Goal: Task Accomplishment & Management: Check status

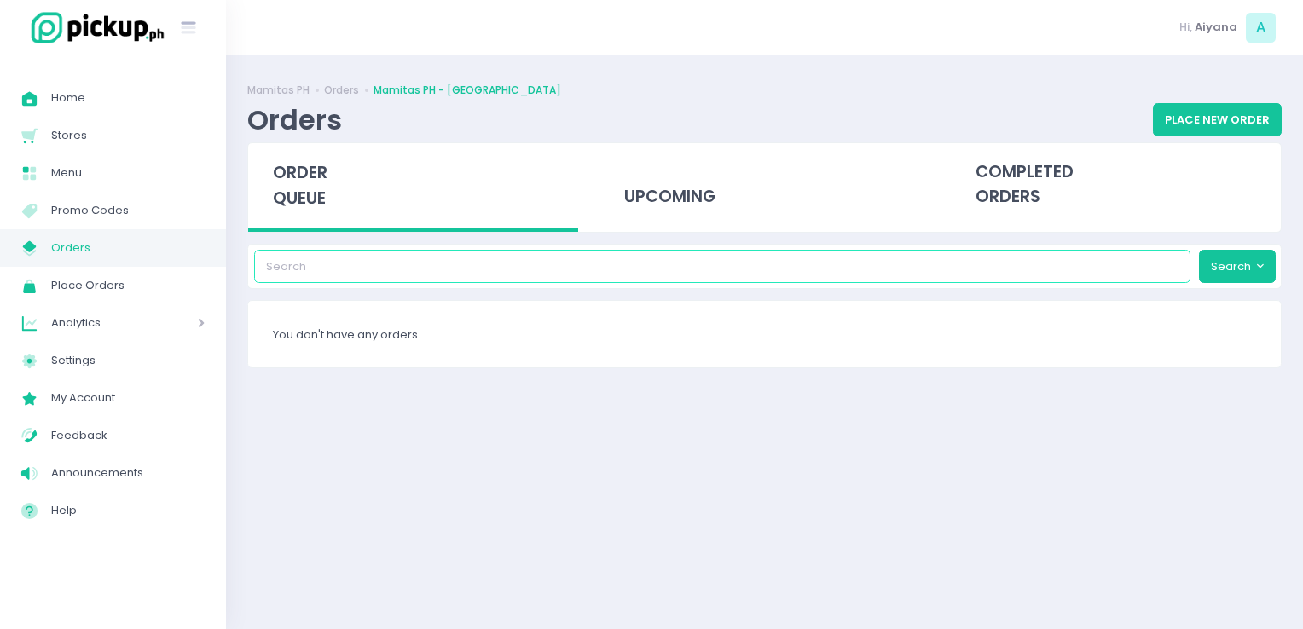
drag, startPoint x: 616, startPoint y: 251, endPoint x: 623, endPoint y: 242, distance: 10.9
click at [623, 244] on div "Search" at bounding box center [764, 266] width 1035 height 45
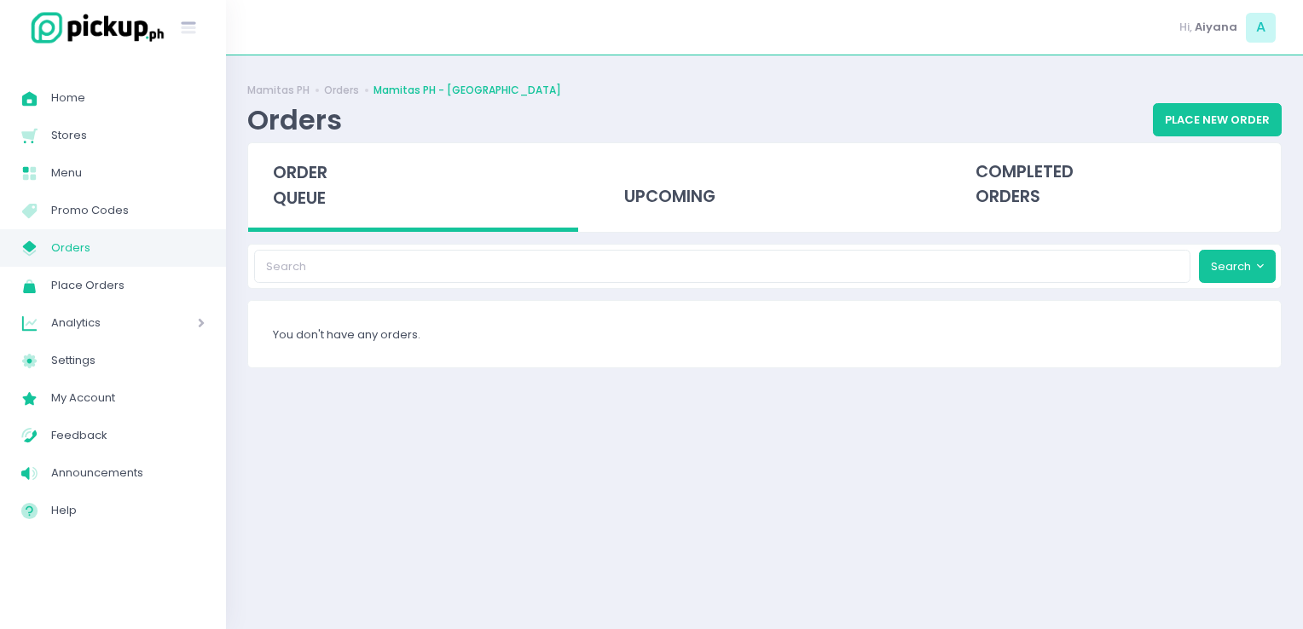
click at [623, 244] on div "Search" at bounding box center [764, 266] width 1035 height 45
click at [676, 183] on div "upcoming" at bounding box center [765, 185] width 330 height 84
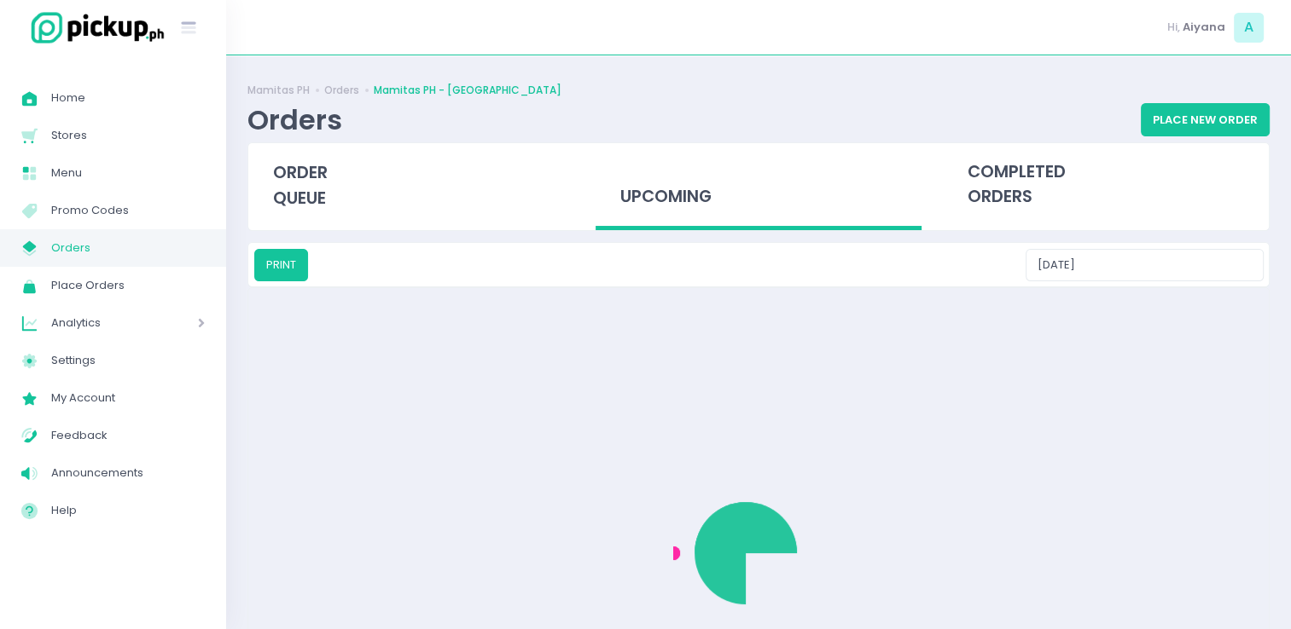
click at [676, 183] on div "upcoming" at bounding box center [758, 187] width 326 height 88
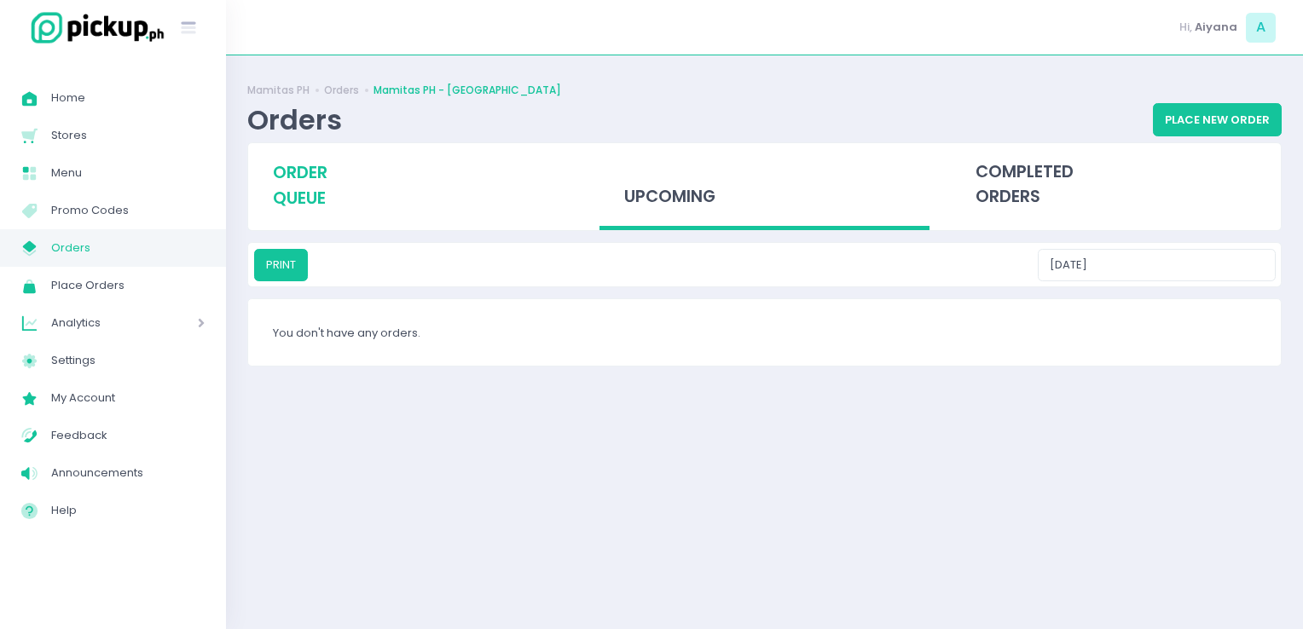
click at [268, 165] on div "order queue" at bounding box center [413, 185] width 330 height 84
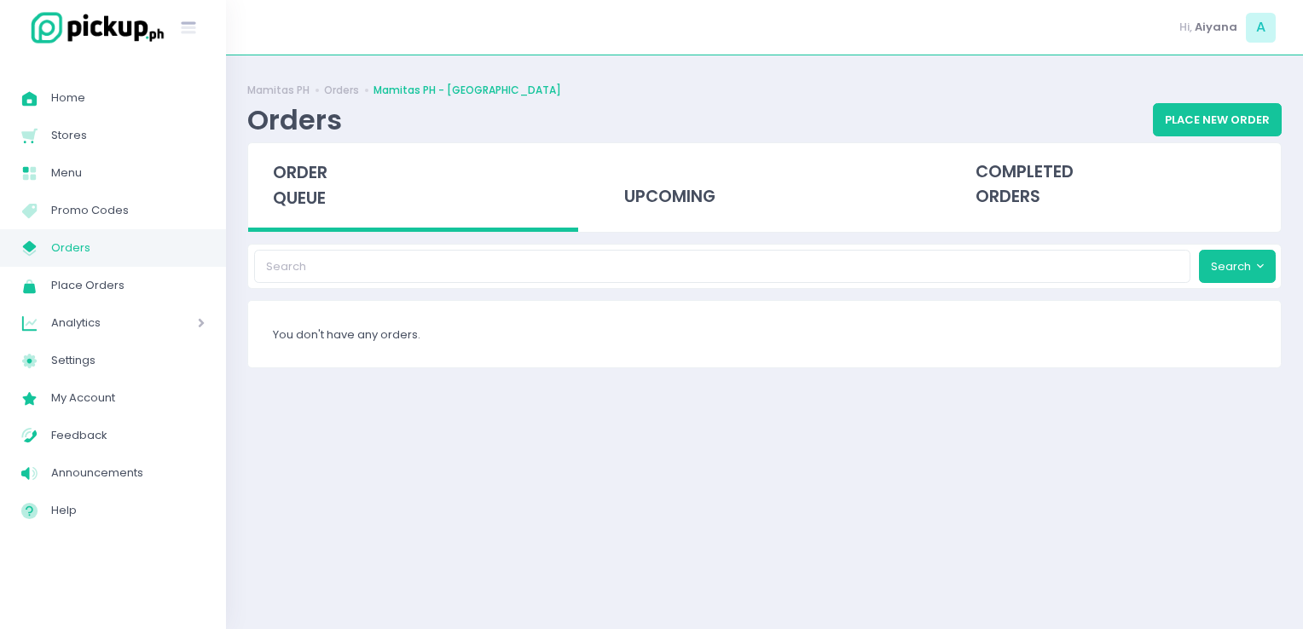
click at [212, 247] on link "My Store Created with Sketch. Orders" at bounding box center [113, 248] width 226 height 38
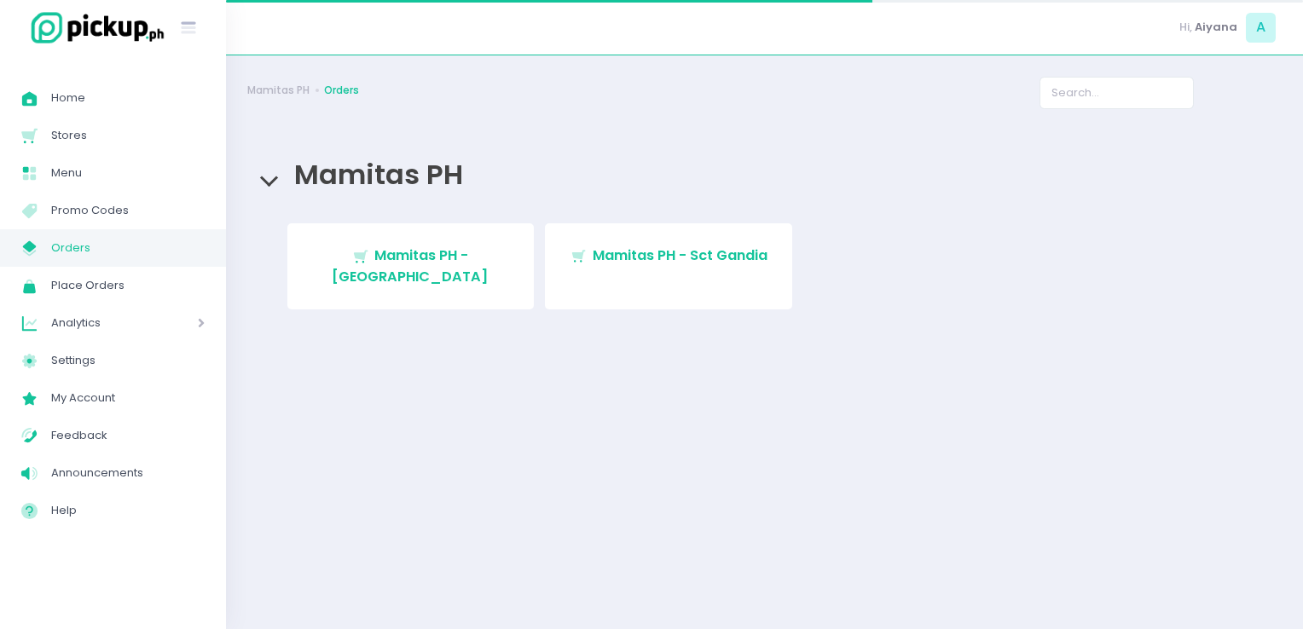
click at [212, 247] on link "My Store Created with Sketch. Orders" at bounding box center [113, 248] width 226 height 38
click at [539, 257] on div "Stockholm-icons / Shopping / Cart1 Created with Sketch. Mamitas PH - Blue Ridge…" at bounding box center [765, 271] width 1022 height 97
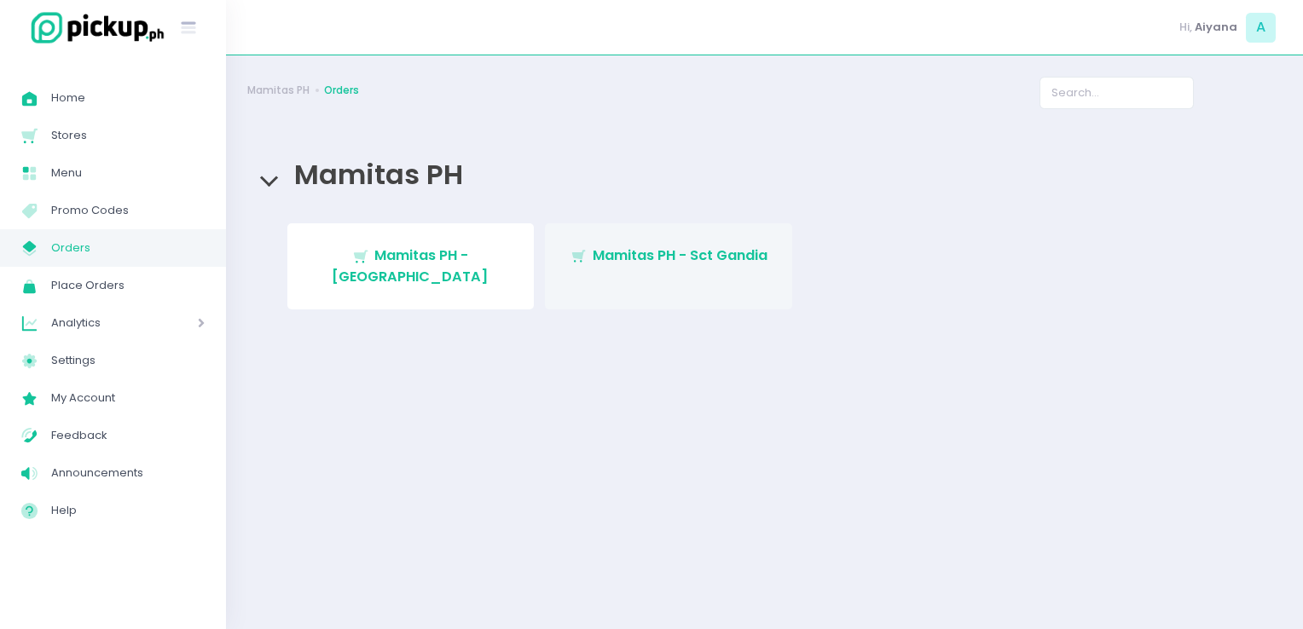
click at [608, 265] on span "Mamitas PH - Sct Gandia" at bounding box center [680, 256] width 175 height 20
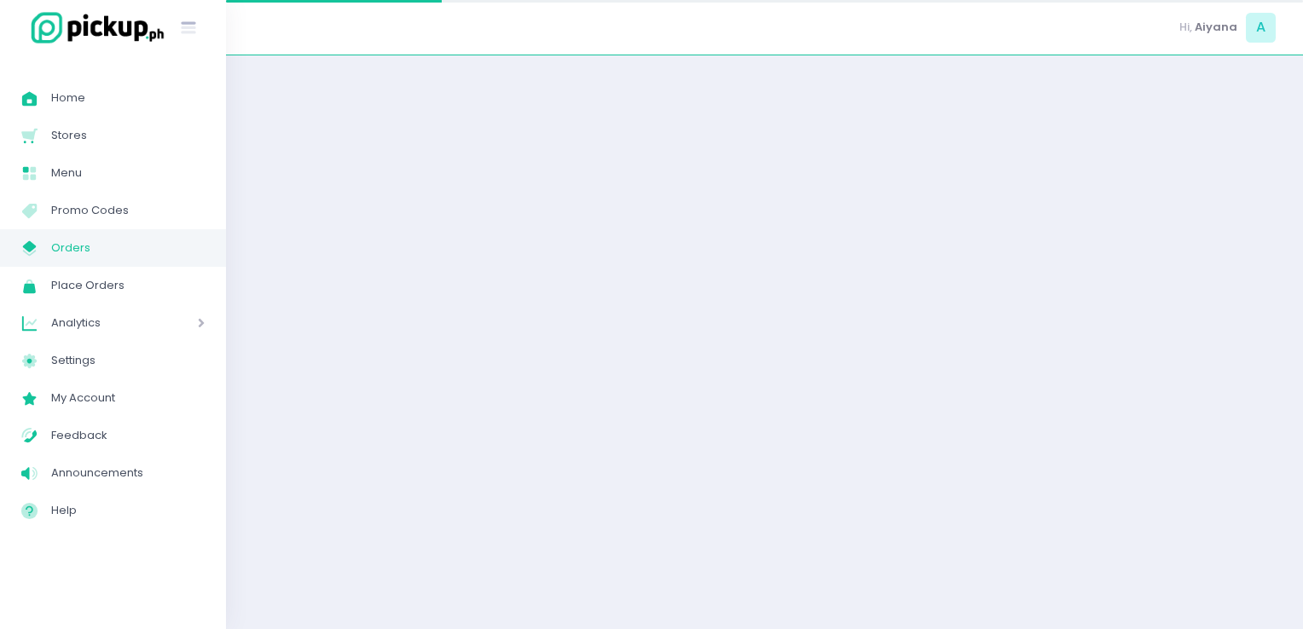
click at [608, 265] on div at bounding box center [764, 342] width 1077 height 531
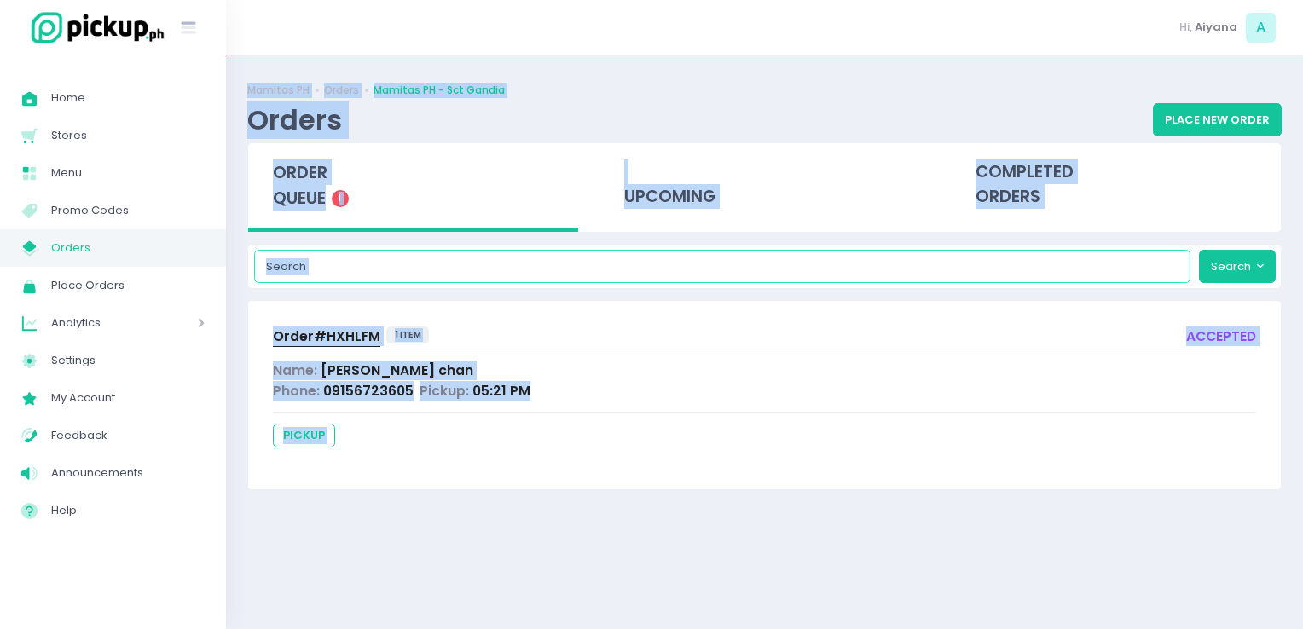
click at [500, 273] on input "search" at bounding box center [722, 266] width 937 height 32
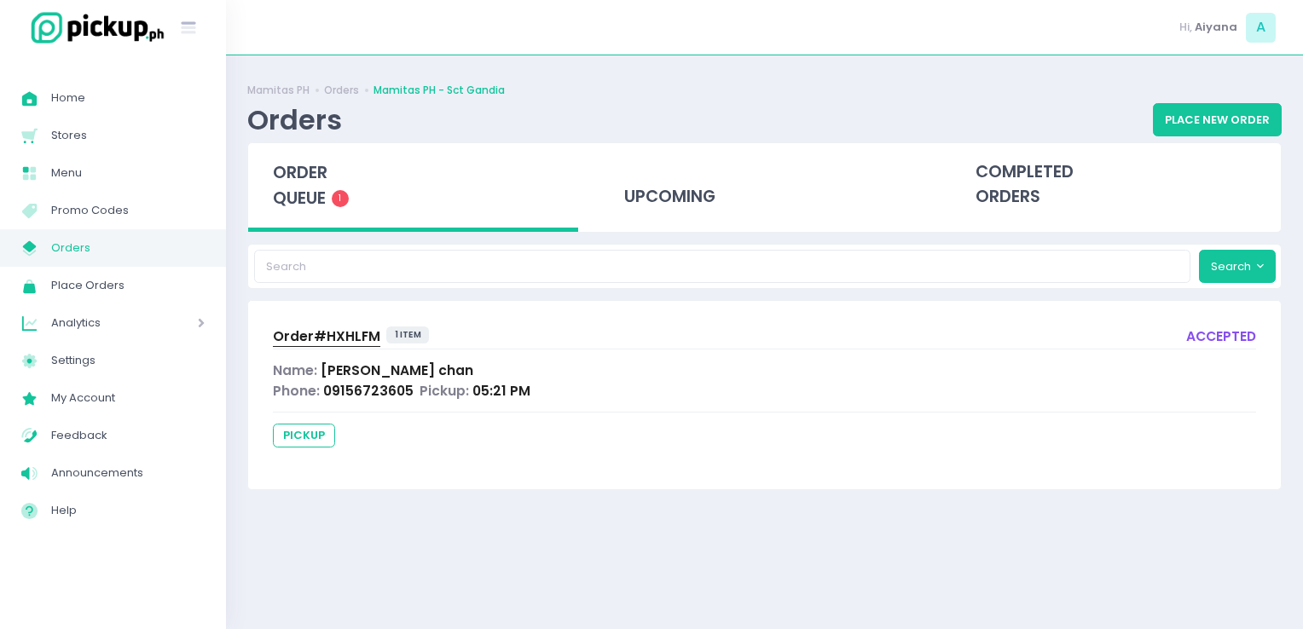
click at [587, 330] on div "Order# HXHLFM 1 item accepted" at bounding box center [764, 338] width 983 height 23
click at [295, 334] on span "Order# HXHLFM" at bounding box center [326, 337] width 107 height 18
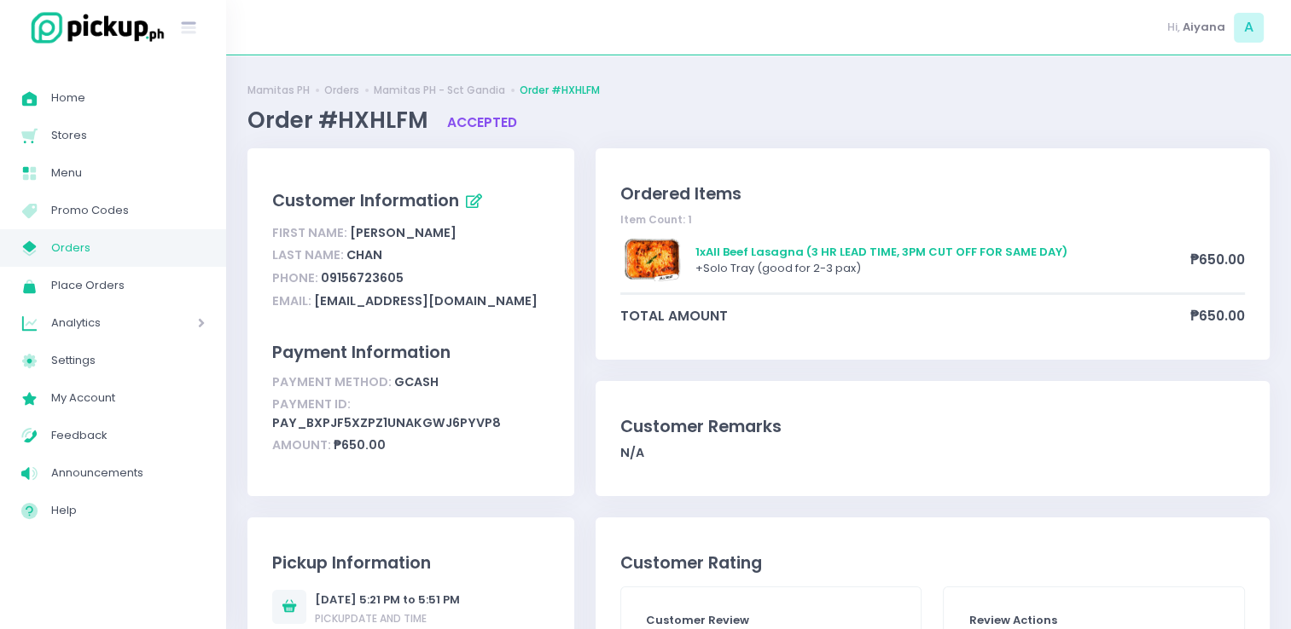
click at [49, 241] on span "My Store Created with Sketch." at bounding box center [36, 248] width 30 height 22
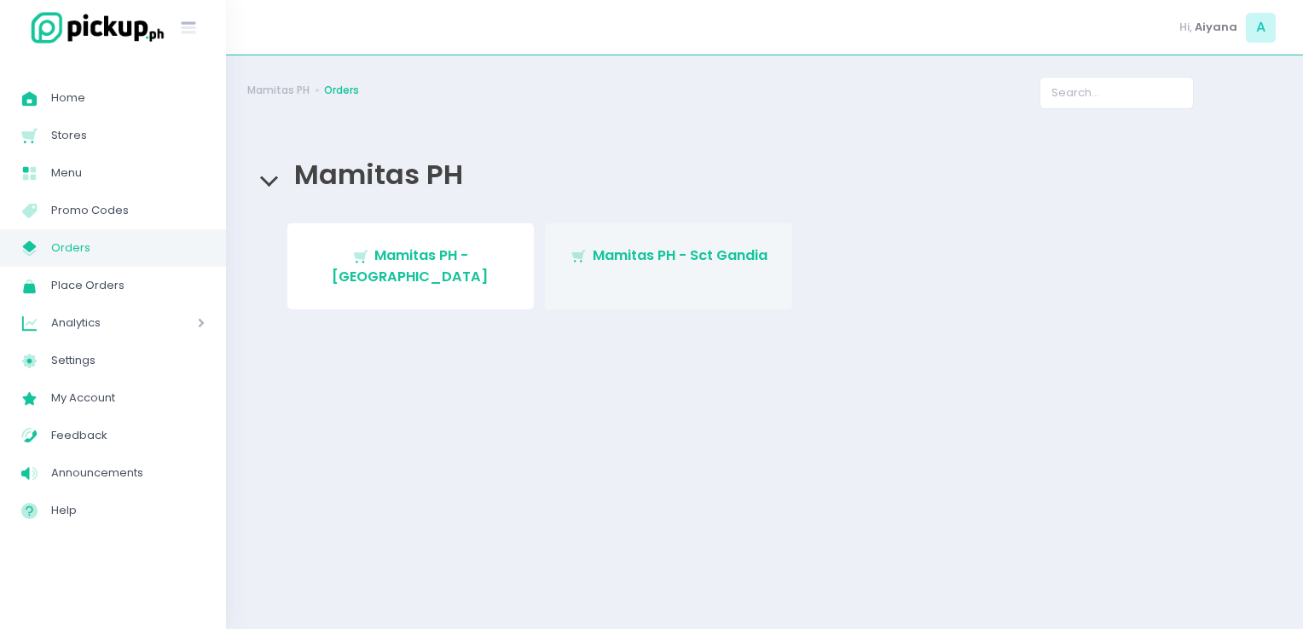
click at [744, 276] on link "Stockholm-icons / Shopping / Cart1 Created with Sketch. Mamitas PH - Sct Gandia" at bounding box center [668, 266] width 247 height 86
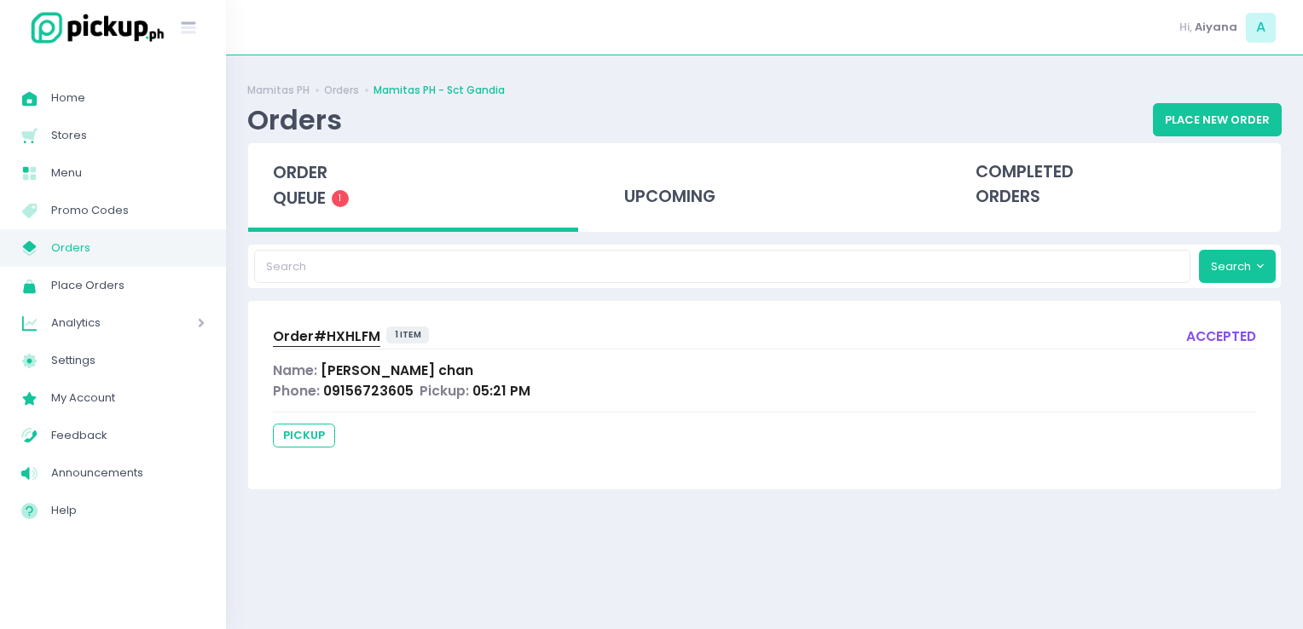
click at [314, 341] on span "Order# HXHLFM" at bounding box center [326, 337] width 107 height 18
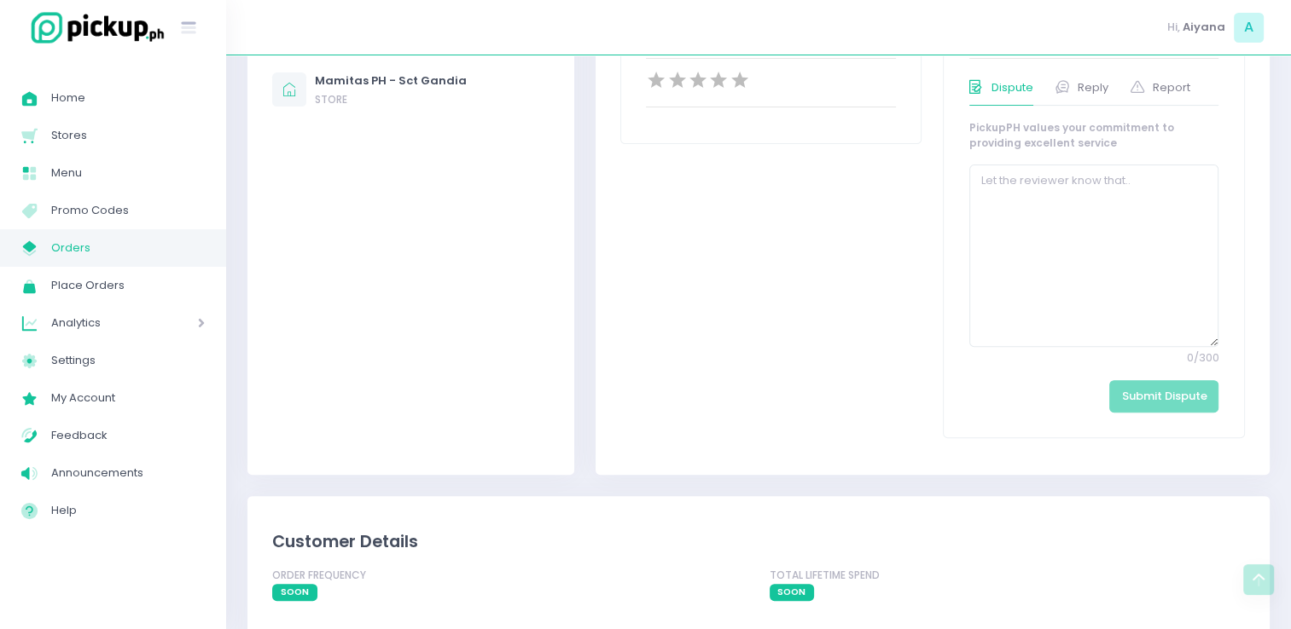
scroll to position [32, 0]
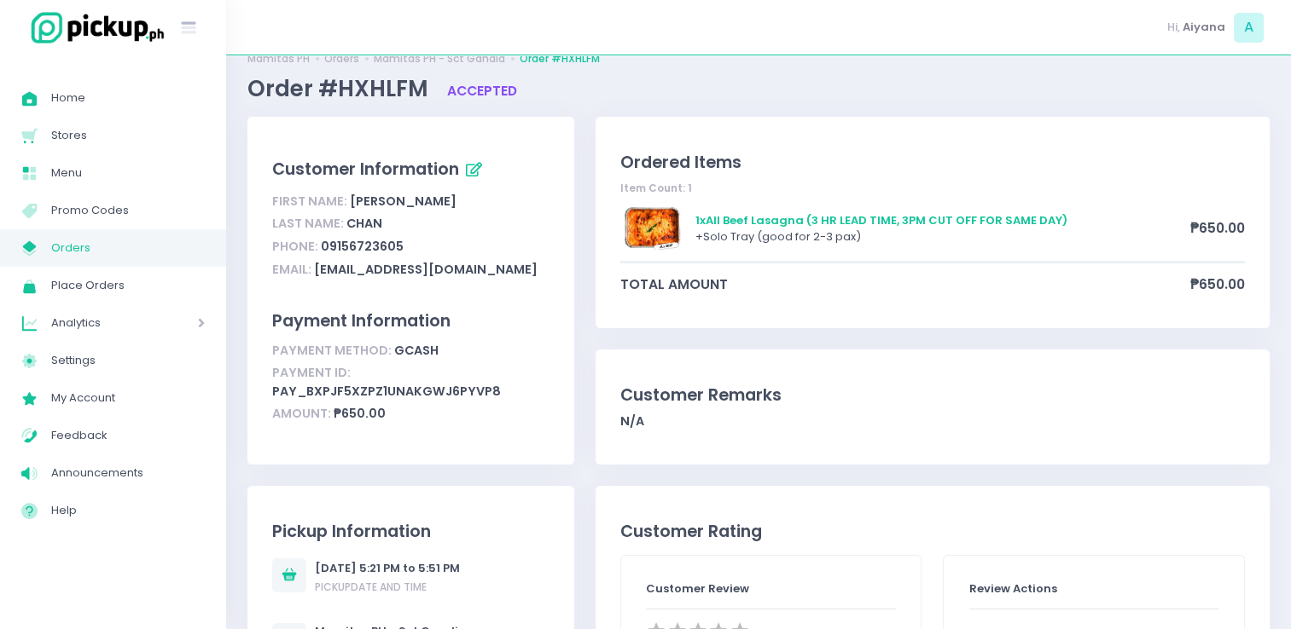
click at [79, 251] on span "Orders" at bounding box center [128, 248] width 154 height 22
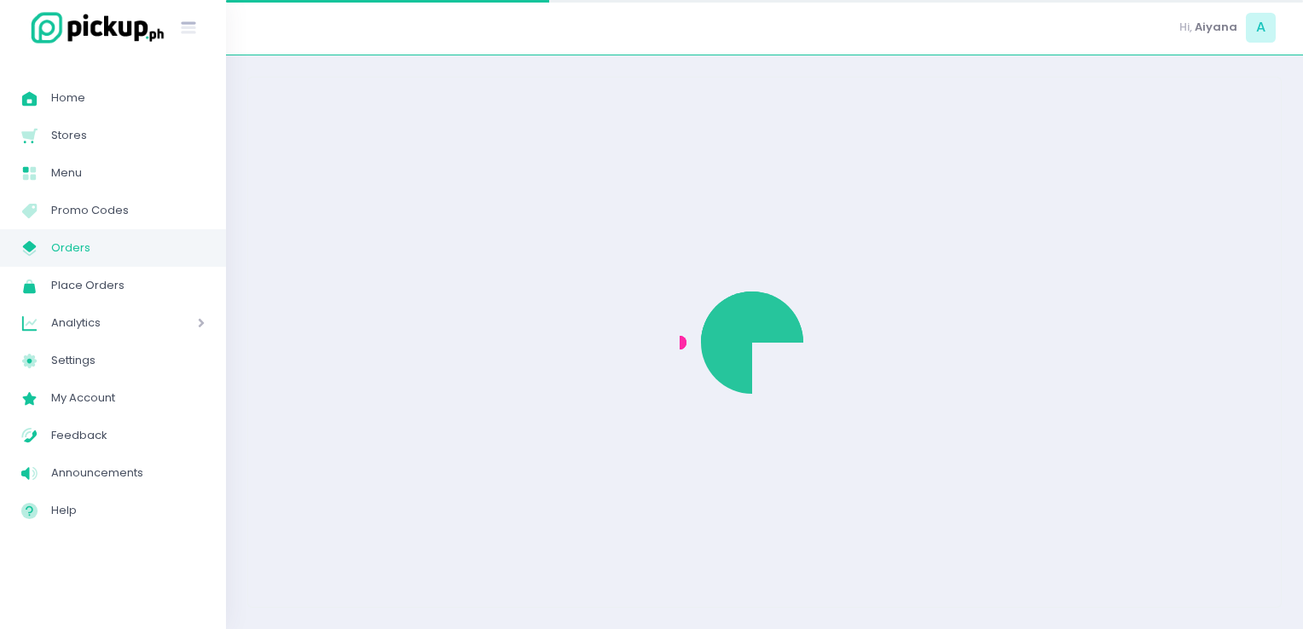
click at [79, 251] on span "Orders" at bounding box center [128, 248] width 154 height 22
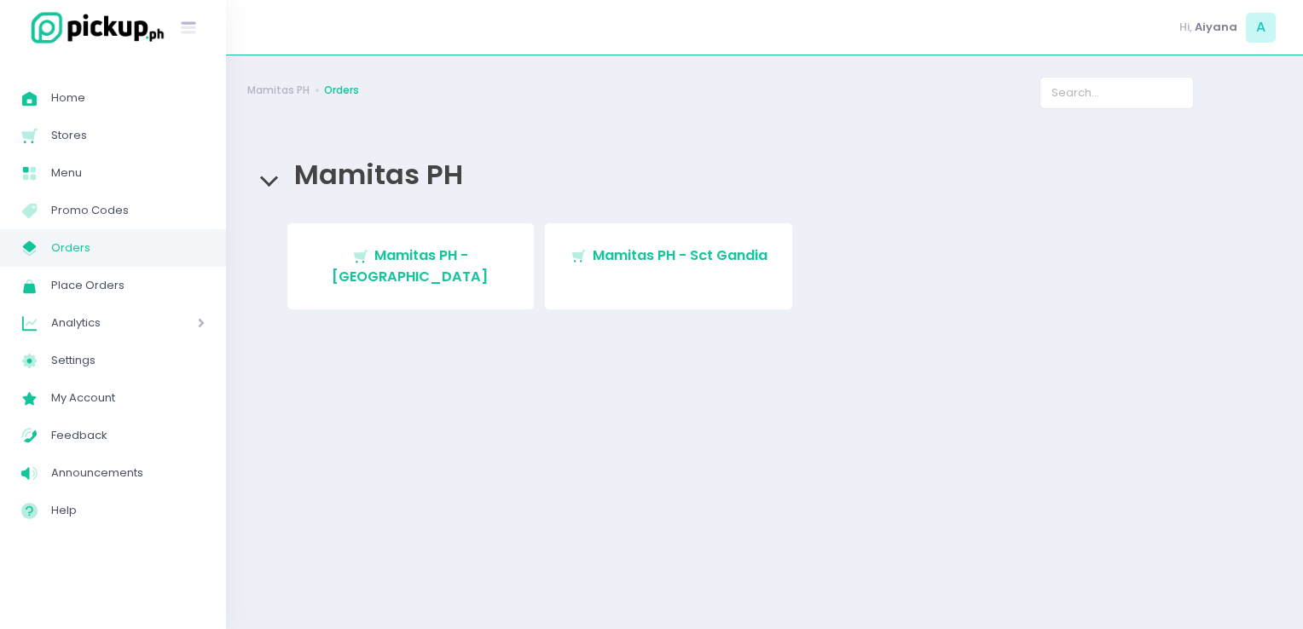
click at [465, 262] on span "Mamitas PH - [GEOGRAPHIC_DATA]" at bounding box center [410, 266] width 157 height 40
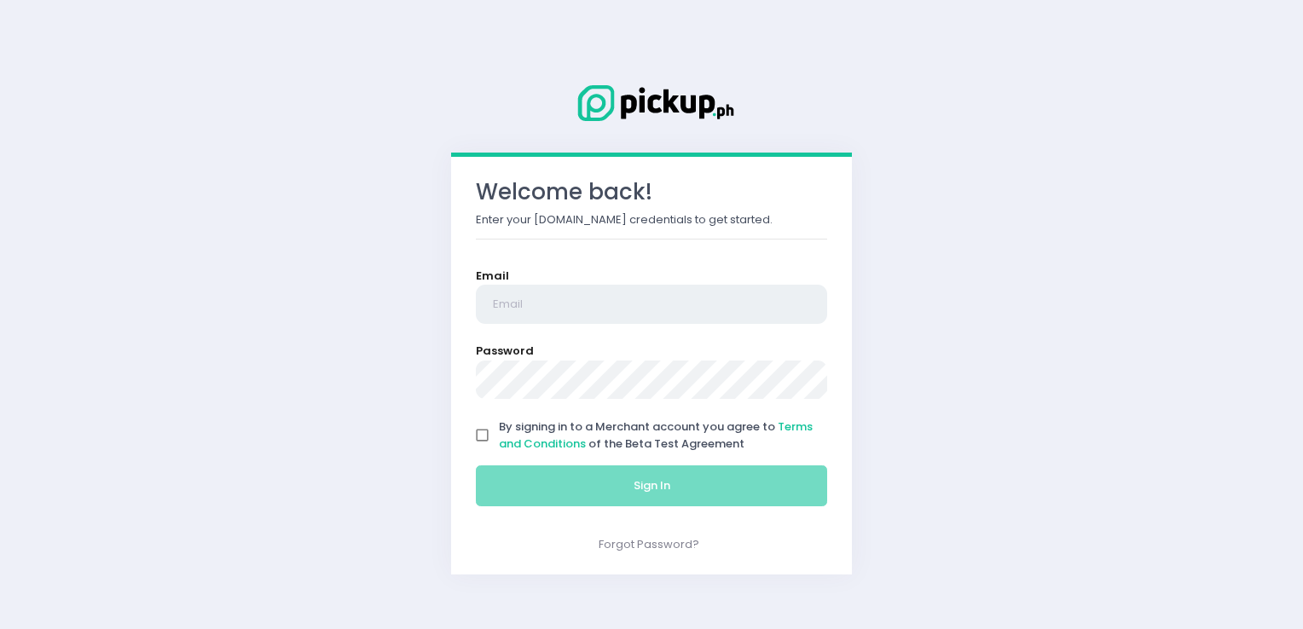
click at [561, 303] on input "email" at bounding box center [651, 304] width 351 height 39
type input "[EMAIL_ADDRESS][DOMAIN_NAME]"
click at [617, 298] on input "email" at bounding box center [651, 304] width 351 height 39
type input "[EMAIL_ADDRESS][DOMAIN_NAME]"
click at [486, 449] on input "By signing in to a Merchant account you agree to Terms and Conditions of the Be…" at bounding box center [483, 436] width 32 height 32
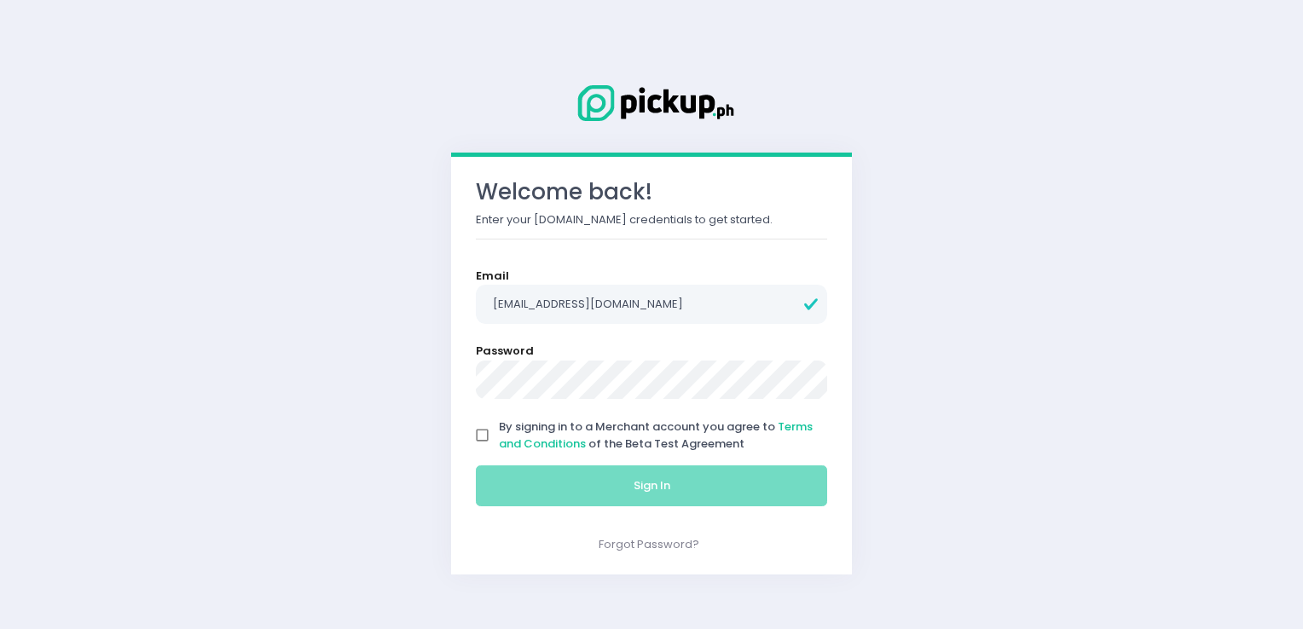
checkbox input "true"
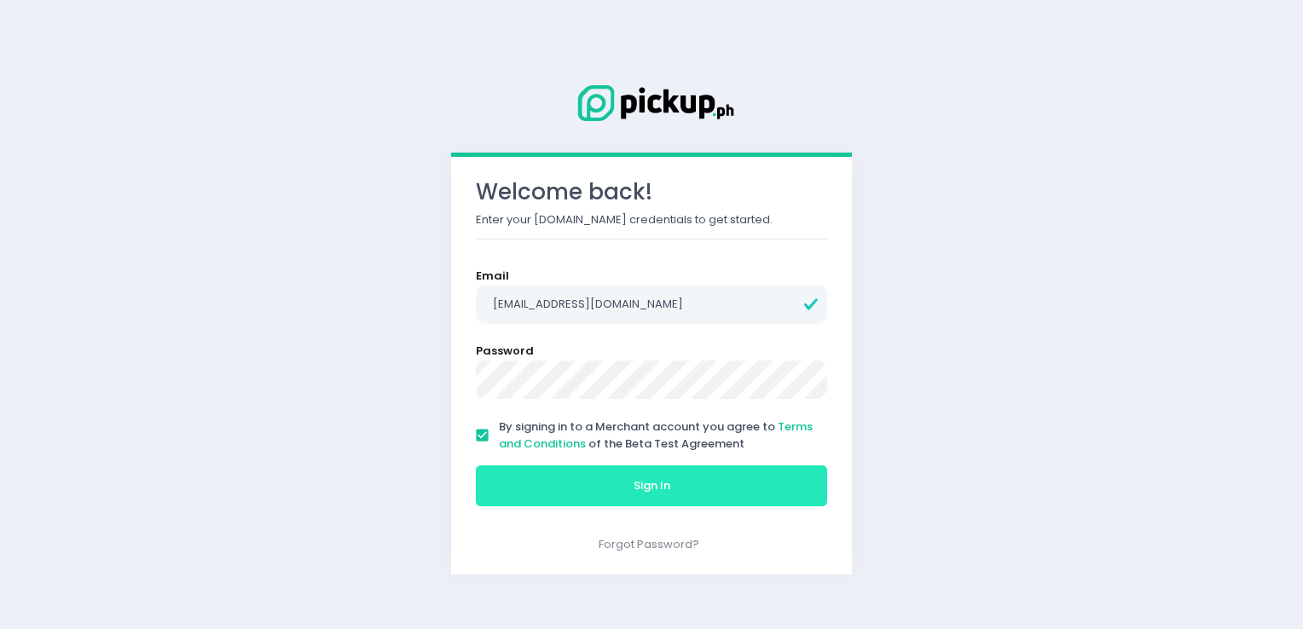
click at [534, 492] on button "Sign In" at bounding box center [651, 486] width 351 height 41
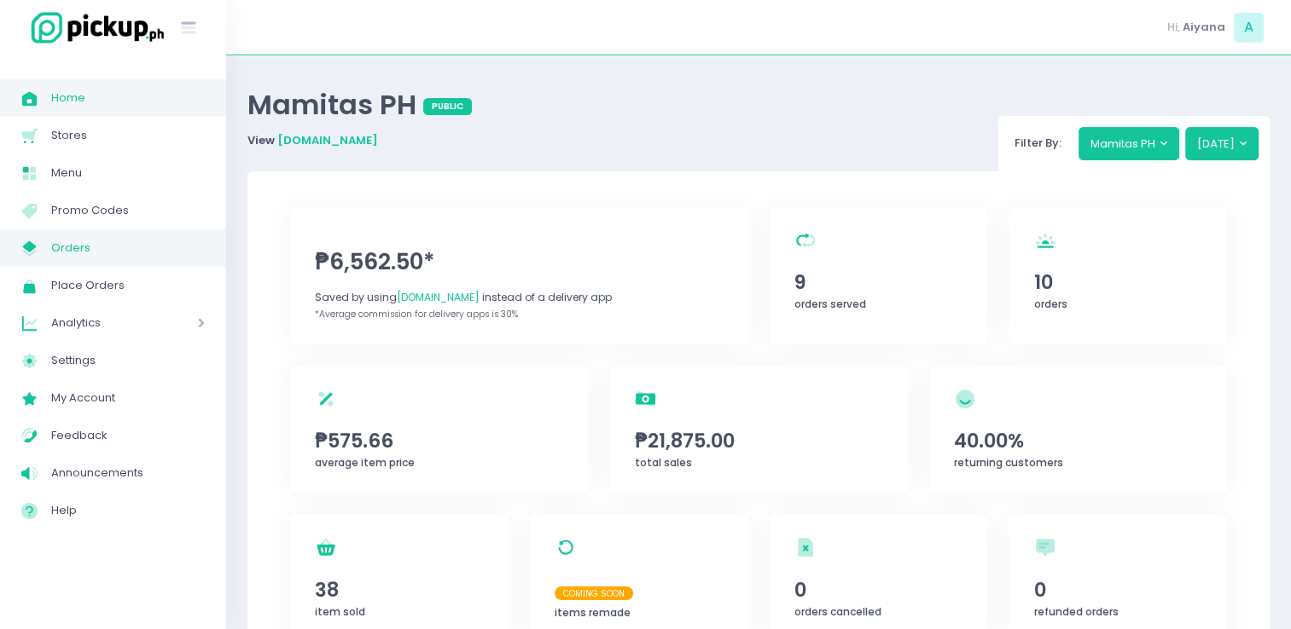
click at [133, 240] on span "Orders" at bounding box center [128, 248] width 154 height 22
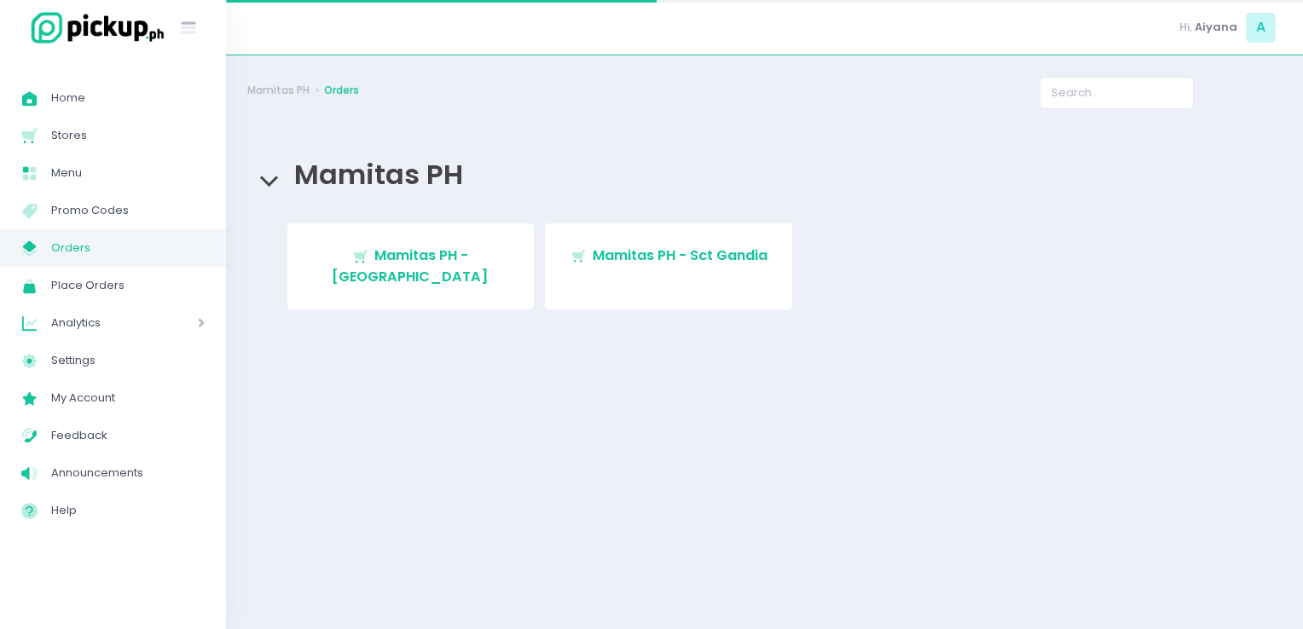
click at [133, 240] on span "Orders" at bounding box center [128, 248] width 154 height 22
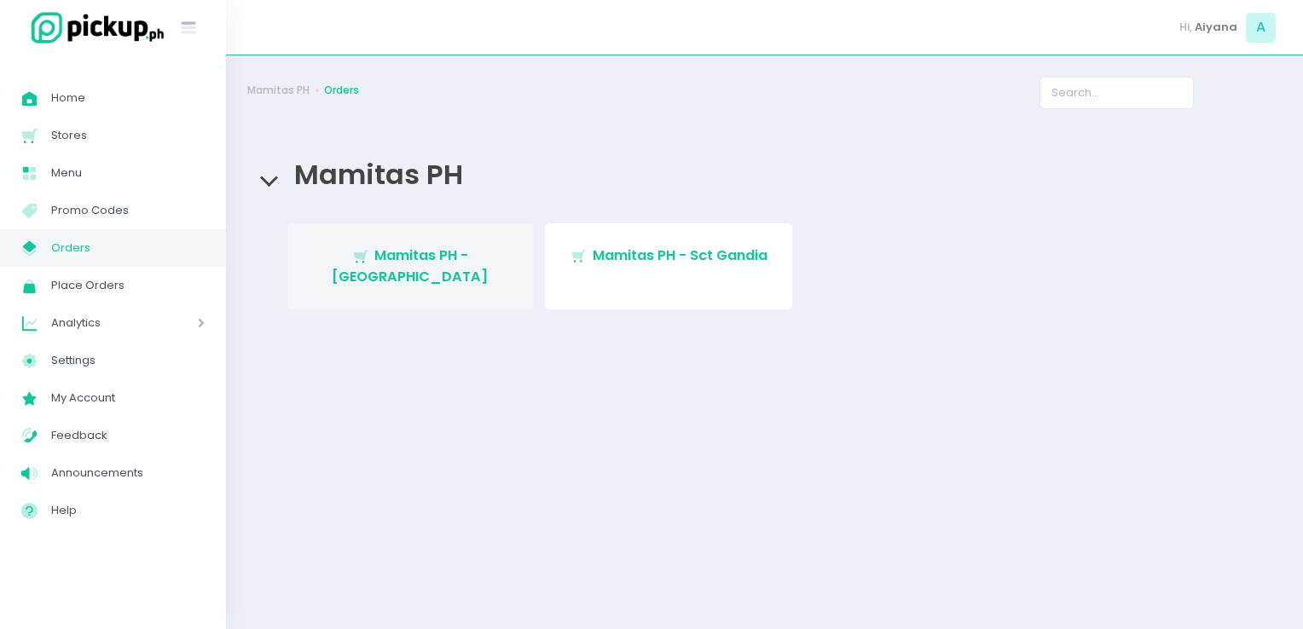
click at [389, 260] on span "Mamitas PH - [GEOGRAPHIC_DATA]" at bounding box center [410, 266] width 157 height 40
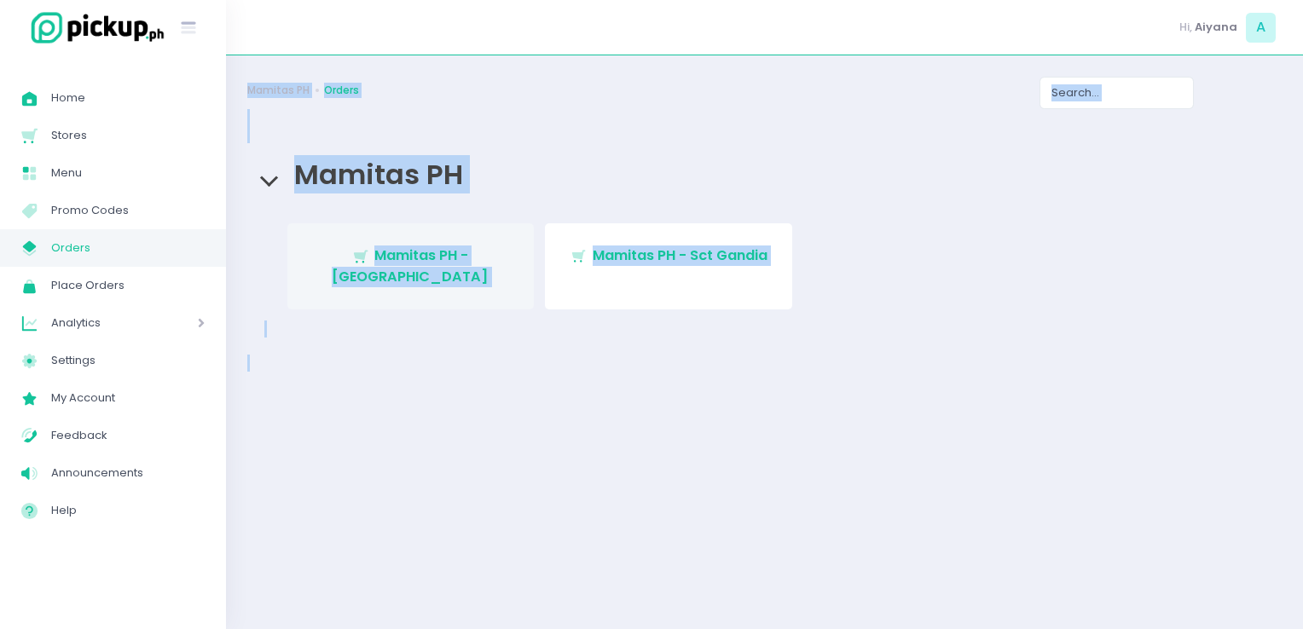
click at [389, 260] on div "Mamitas PH Orders Mamitas PH Stockholm-icons / Shopping / Cart1 Created with Sk…" at bounding box center [764, 342] width 1077 height 531
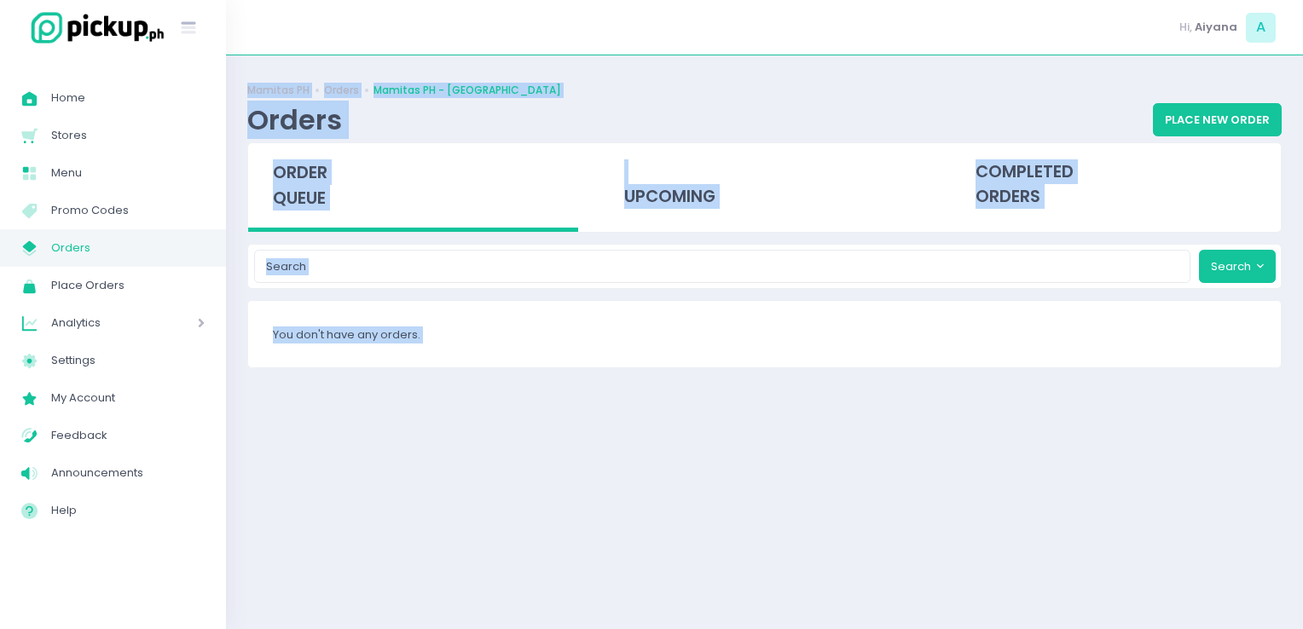
click at [522, 344] on div "You don't have any orders." at bounding box center [764, 334] width 1033 height 67
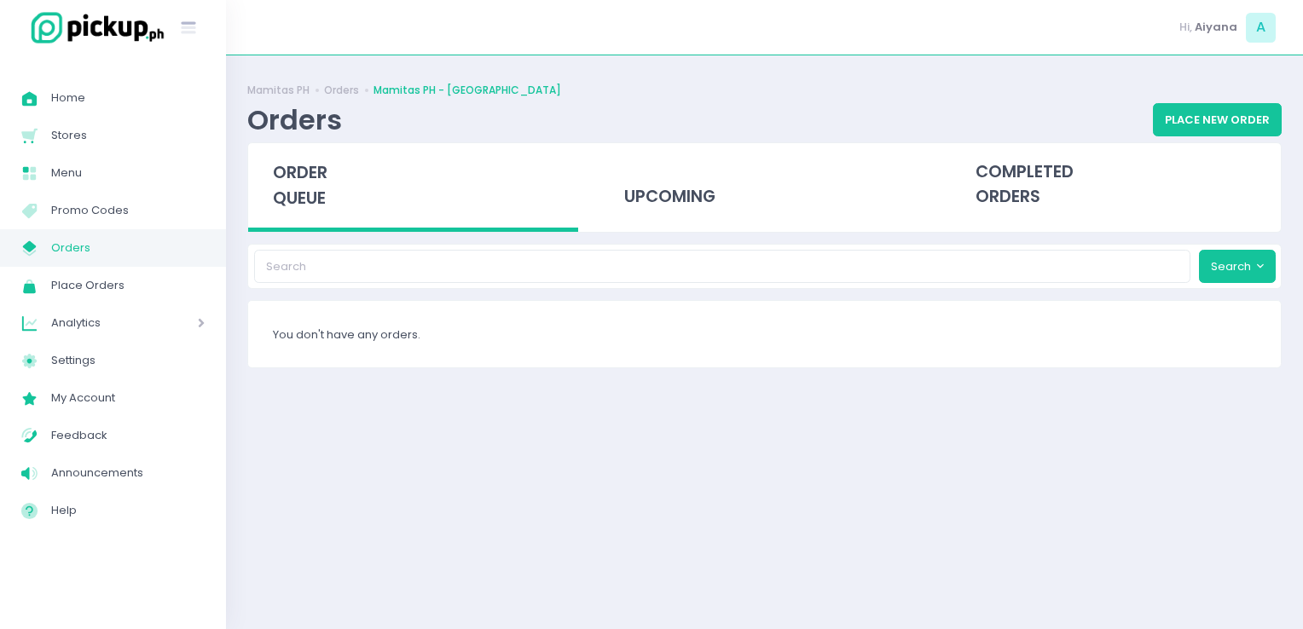
click at [126, 261] on link "My Store Created with Sketch. Orders" at bounding box center [113, 248] width 226 height 38
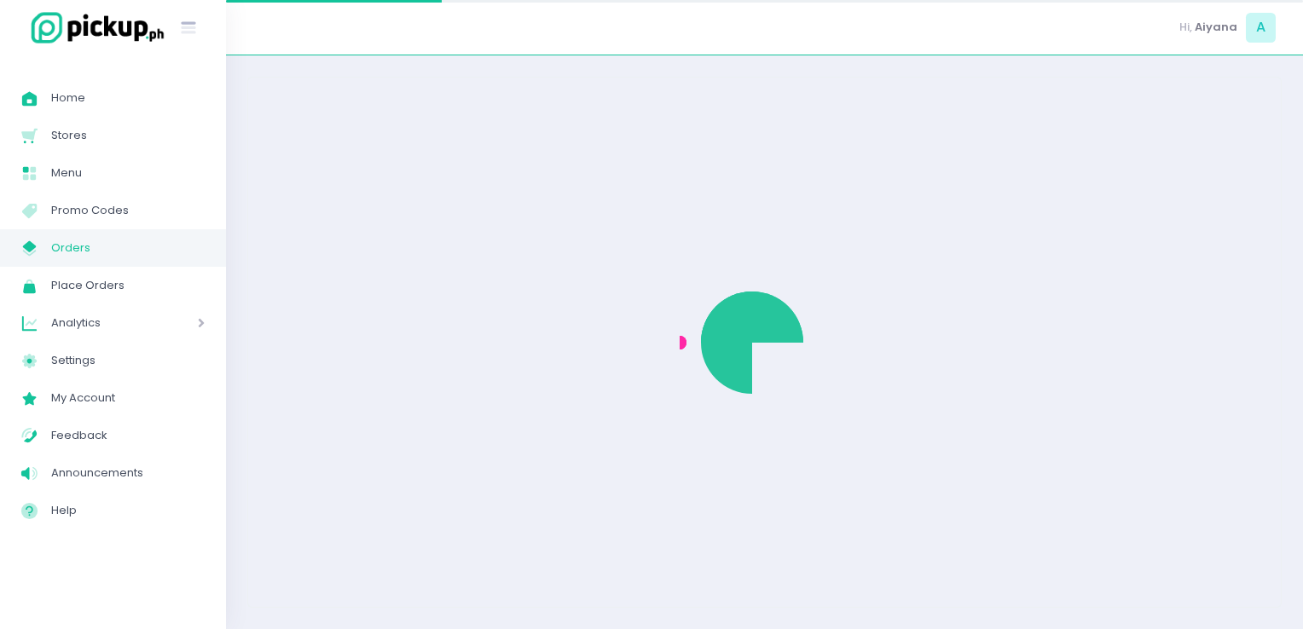
click at [126, 261] on link "My Store Created with Sketch. Orders" at bounding box center [113, 248] width 226 height 38
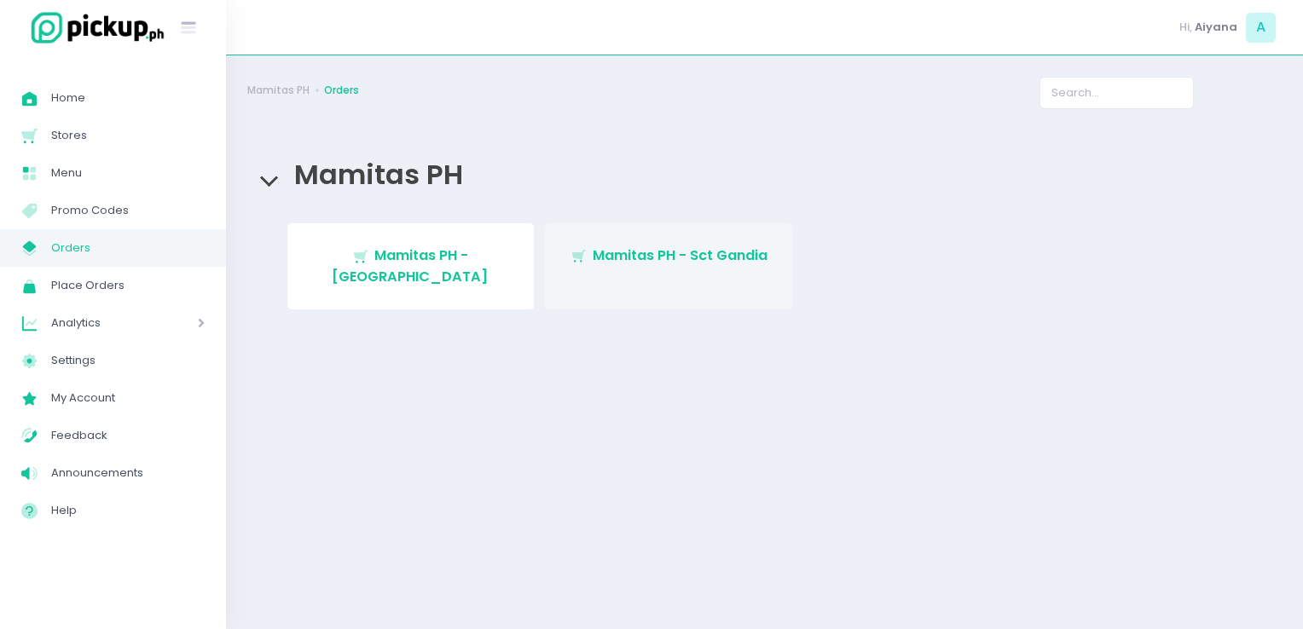
click at [631, 241] on link "Stockholm-icons / Shopping / Cart1 Created with Sketch. Mamitas PH - Sct Gandia" at bounding box center [668, 266] width 247 height 86
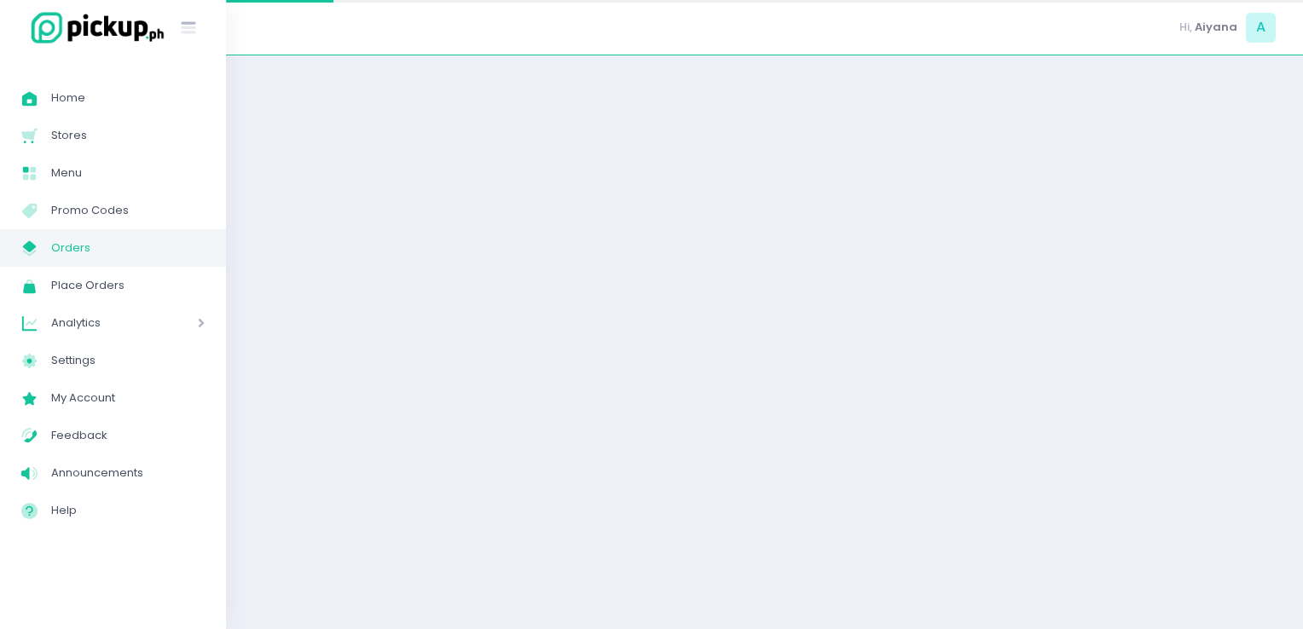
click at [631, 241] on div at bounding box center [764, 342] width 1077 height 531
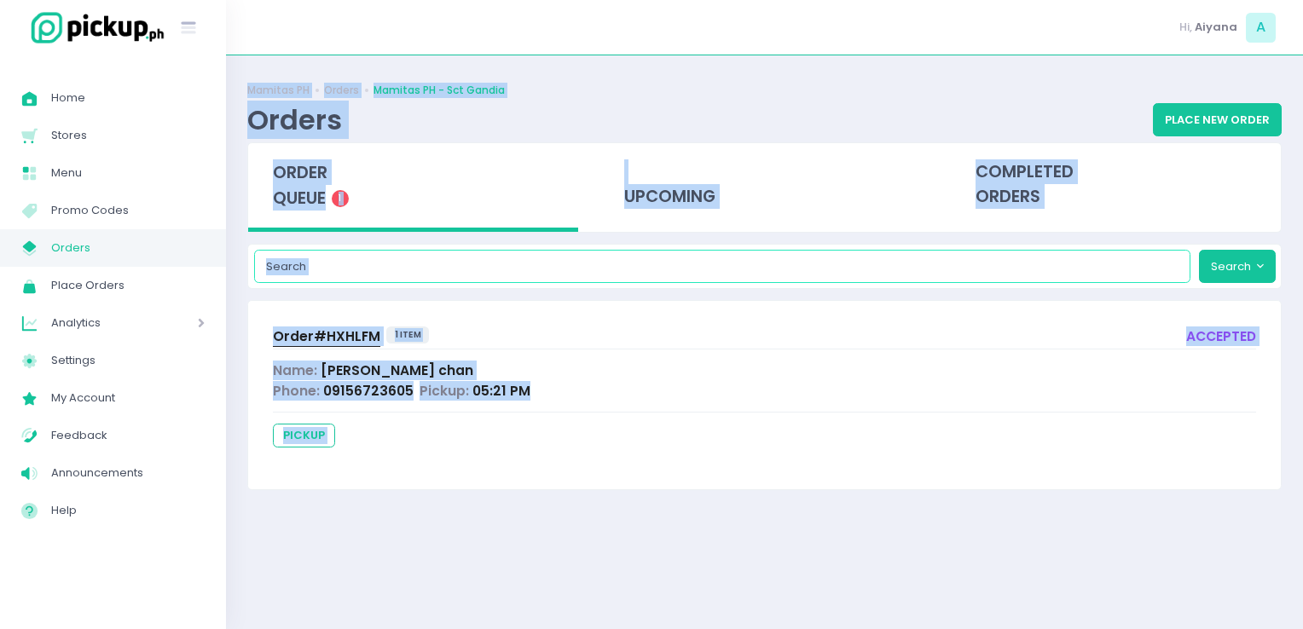
click at [506, 258] on input "search" at bounding box center [722, 266] width 937 height 32
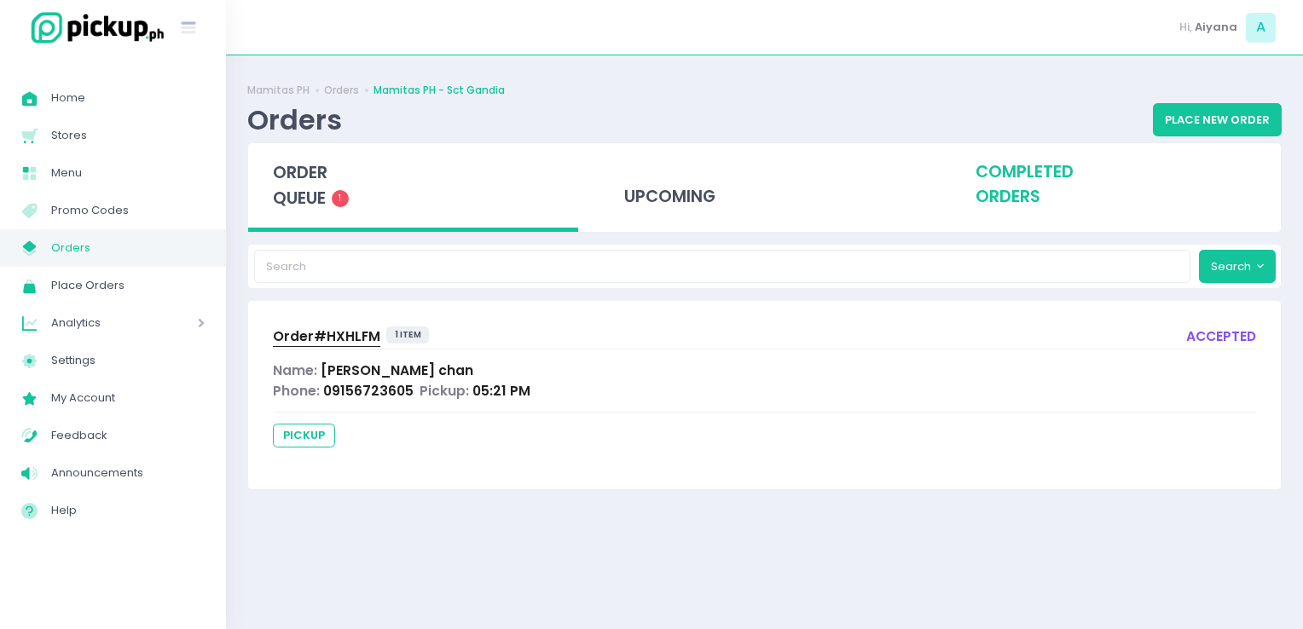
click at [995, 167] on div "completed orders" at bounding box center [1116, 185] width 330 height 84
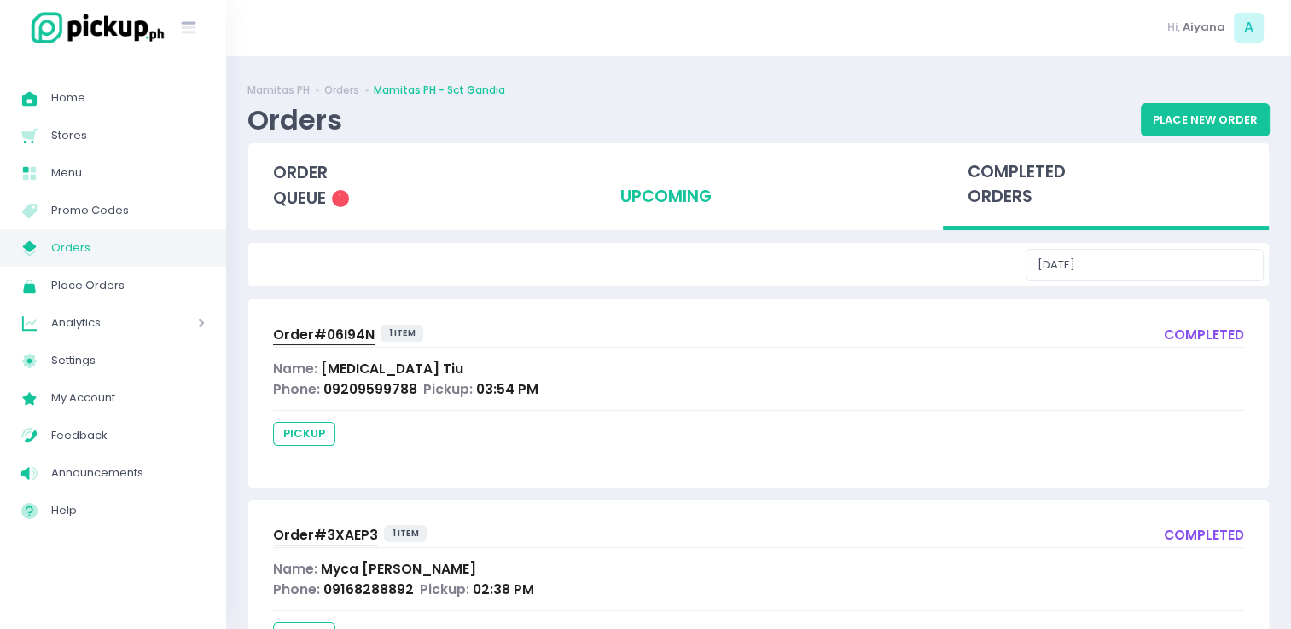
click at [706, 215] on div "upcoming" at bounding box center [758, 185] width 326 height 84
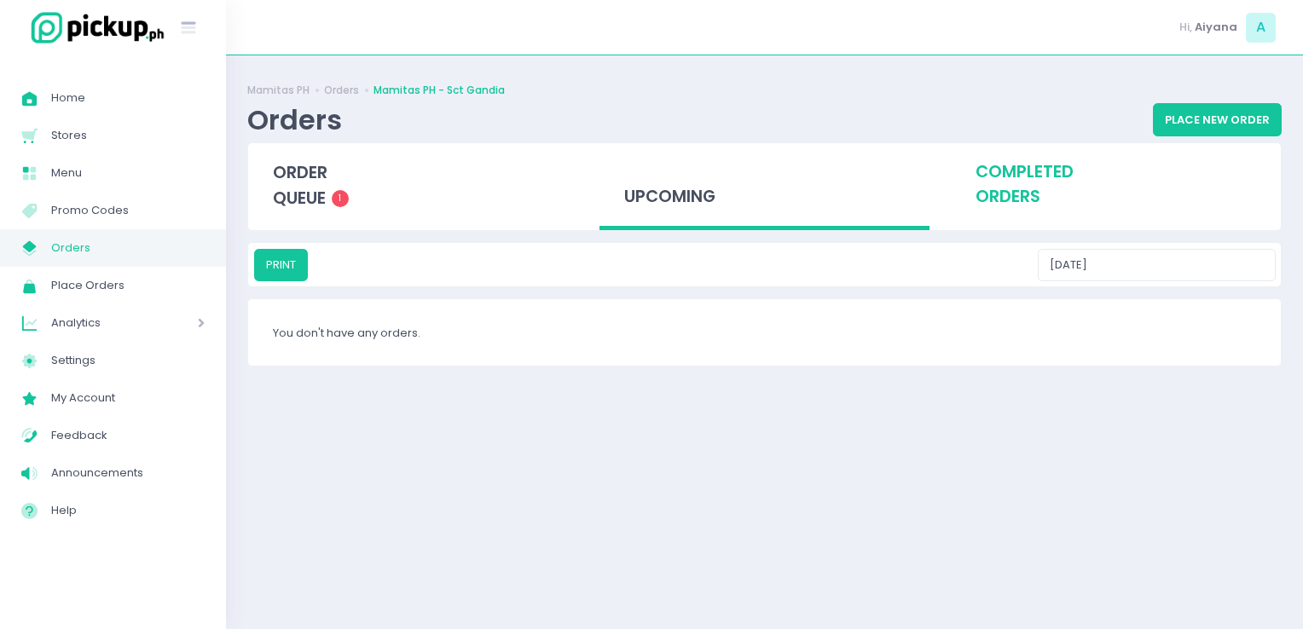
click at [975, 225] on div "completed orders" at bounding box center [1116, 185] width 330 height 84
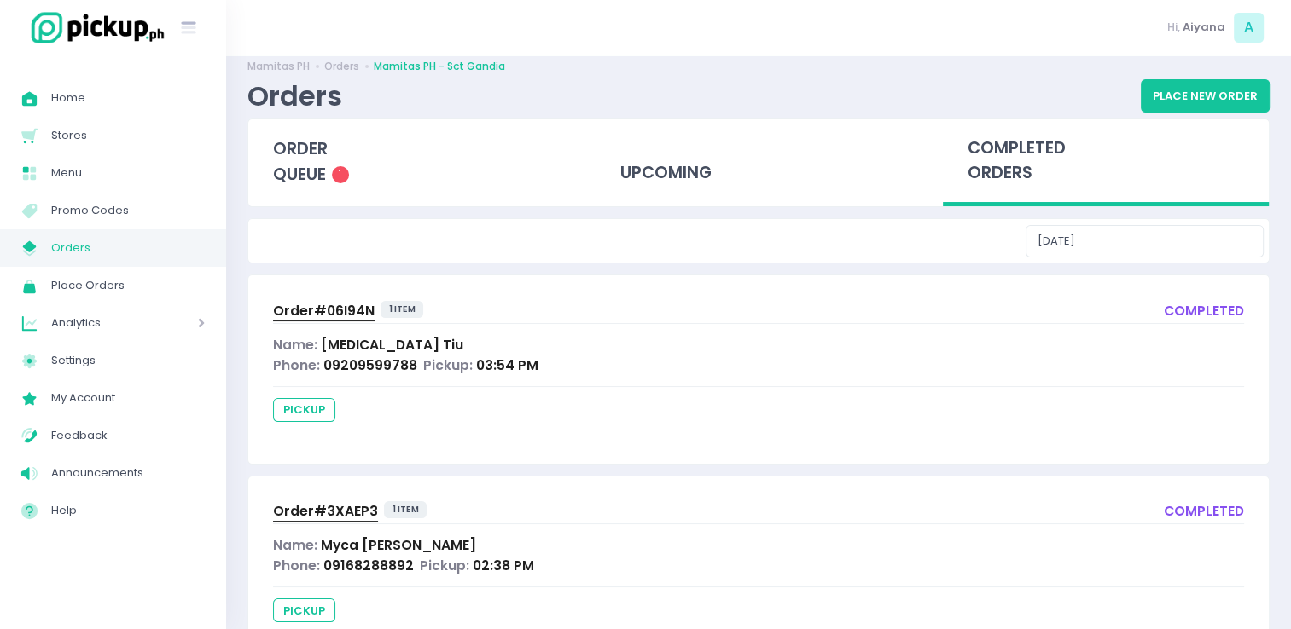
scroll to position [14, 0]
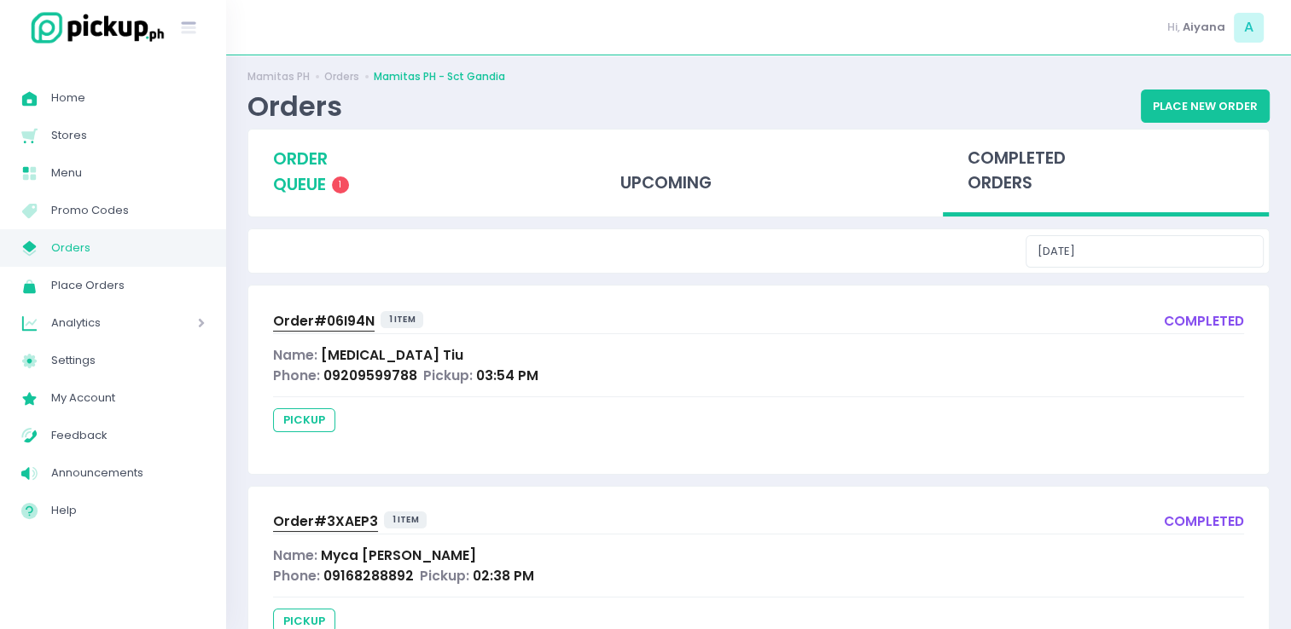
click at [332, 170] on div "order queue 1" at bounding box center [411, 172] width 326 height 84
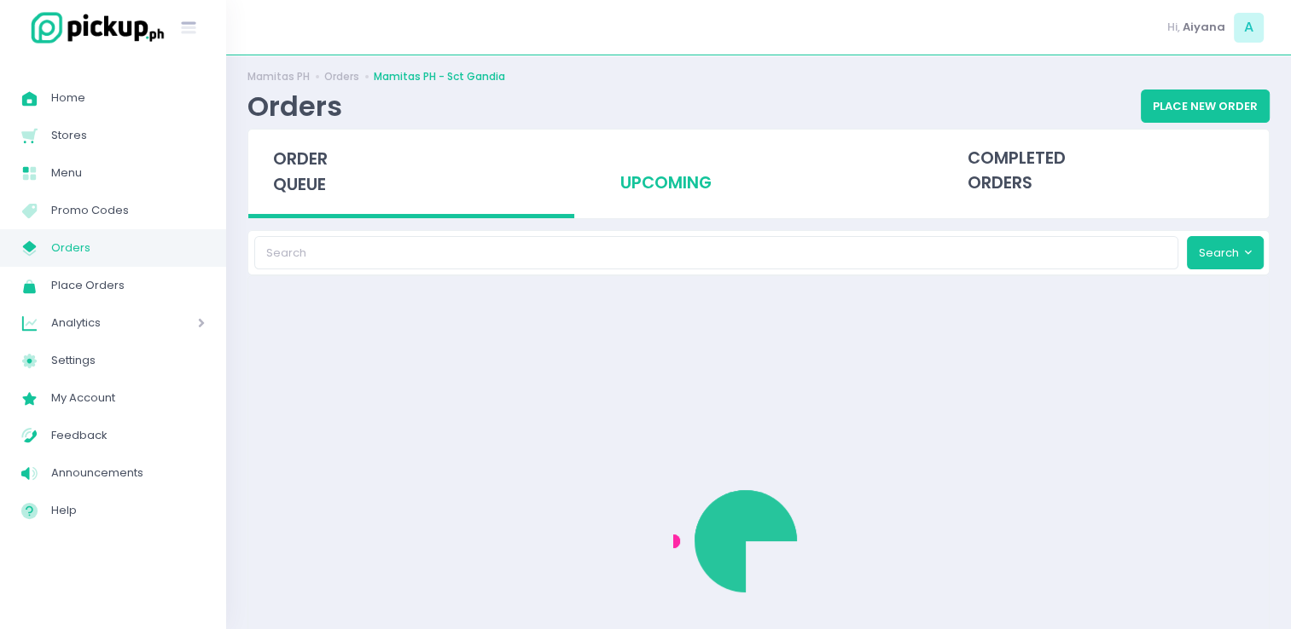
scroll to position [0, 0]
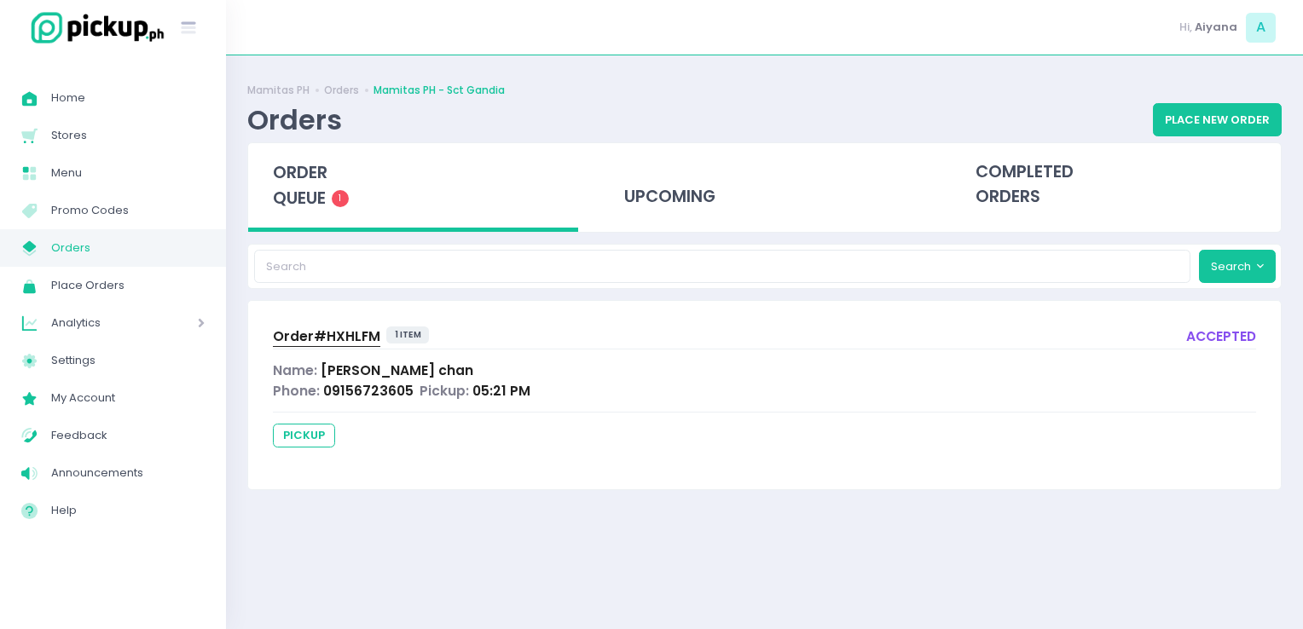
click at [351, 331] on span "Order# HXHLFM" at bounding box center [326, 337] width 107 height 18
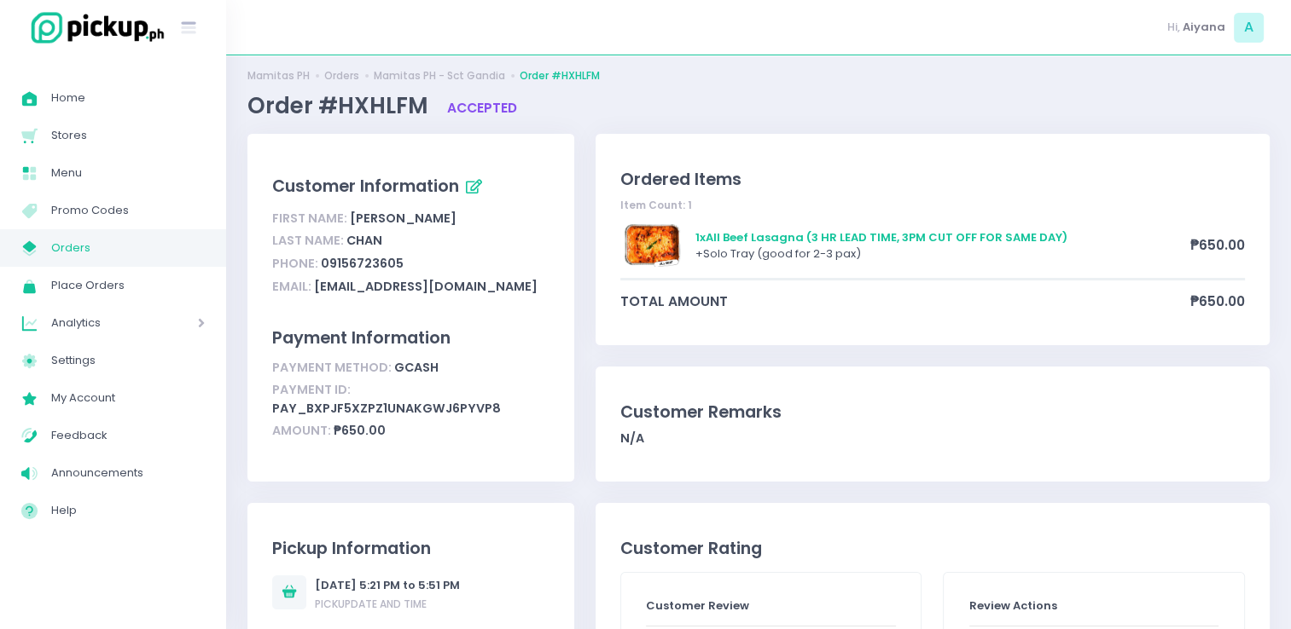
scroll to position [27, 0]
